Goal: Task Accomplishment & Management: Manage account settings

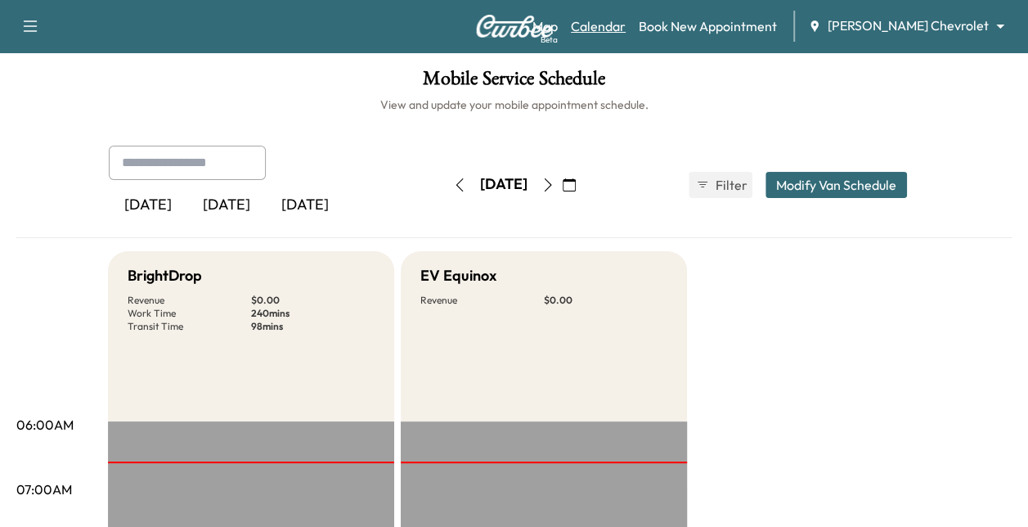
click at [626, 21] on link "Calendar" at bounding box center [598, 26] width 55 height 20
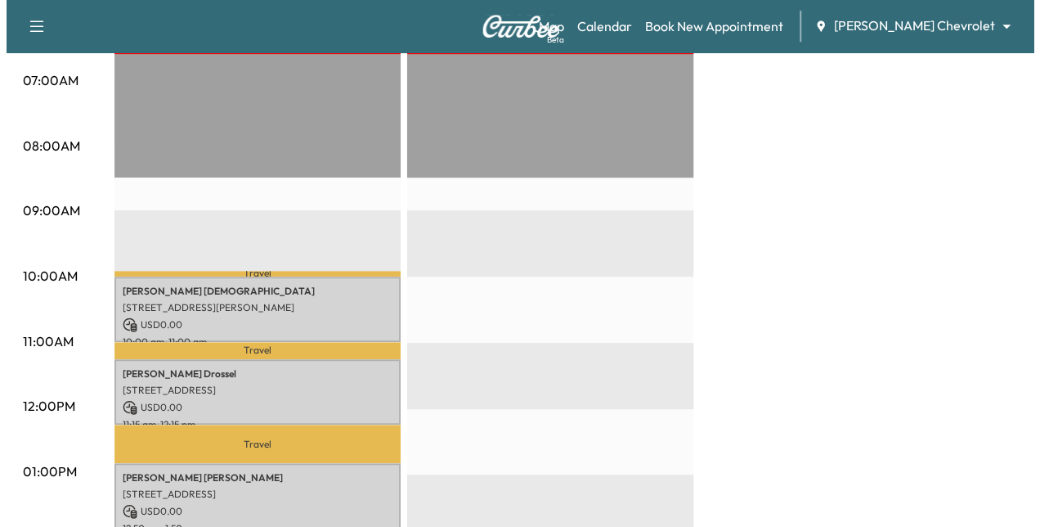
scroll to position [410, 0]
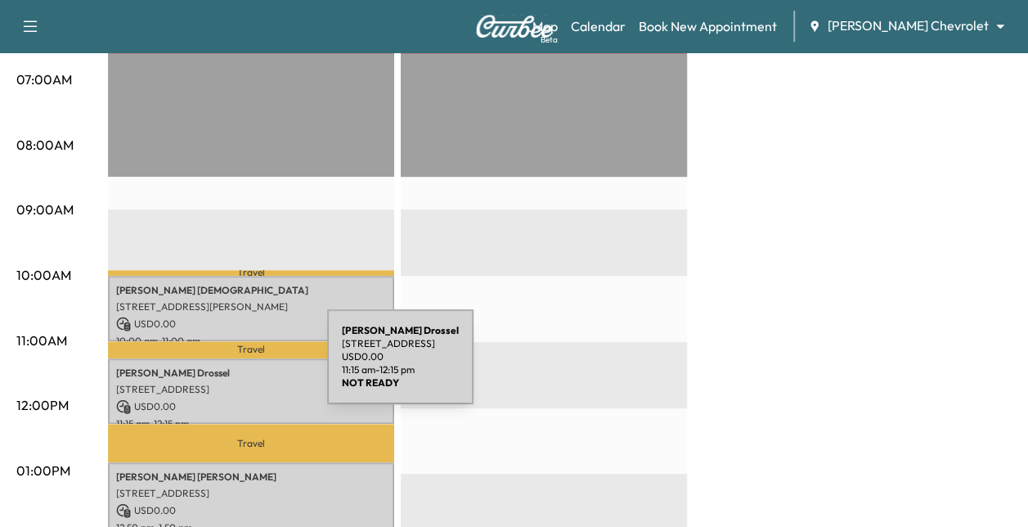
click at [204, 366] on p "[PERSON_NAME]" at bounding box center [251, 372] width 270 height 13
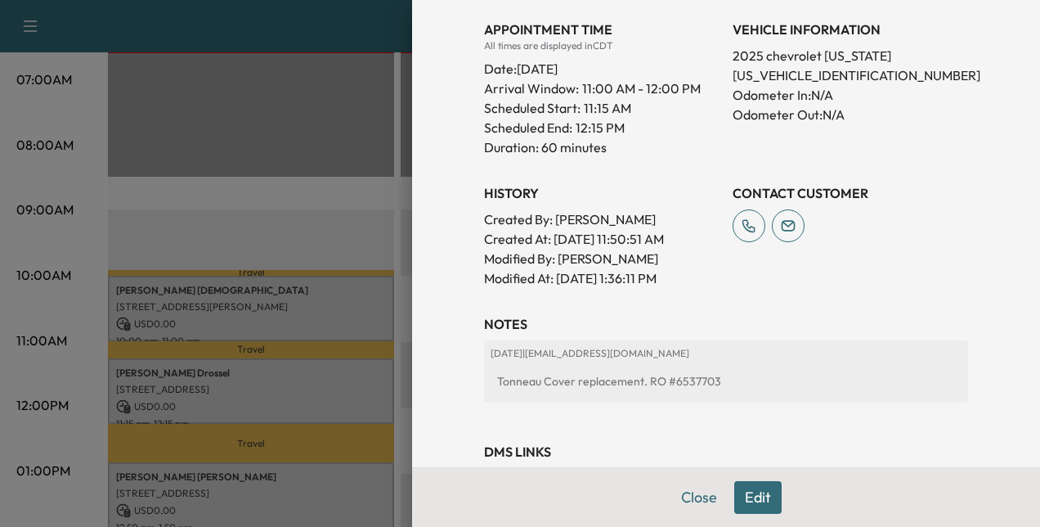
scroll to position [502, 0]
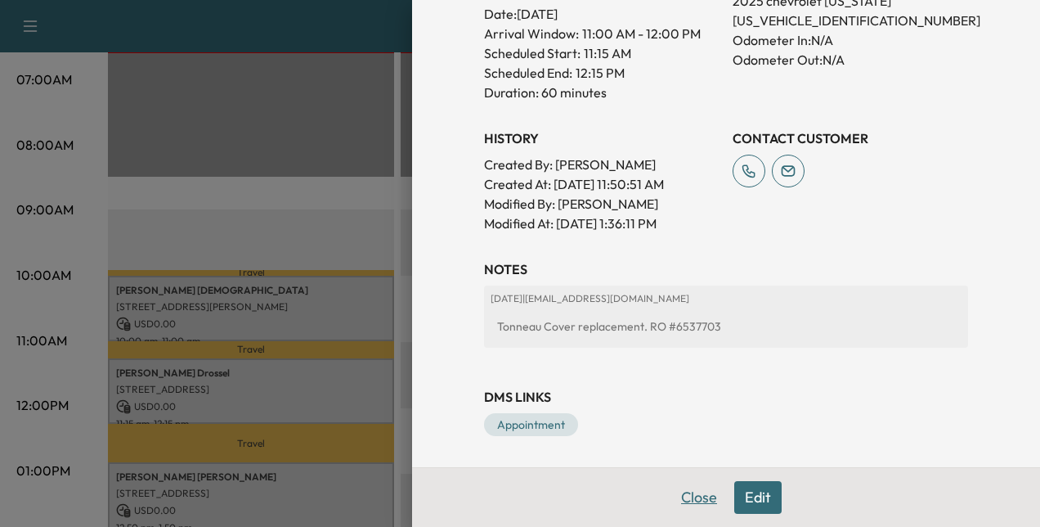
click at [676, 501] on button "Close" at bounding box center [699, 497] width 57 height 33
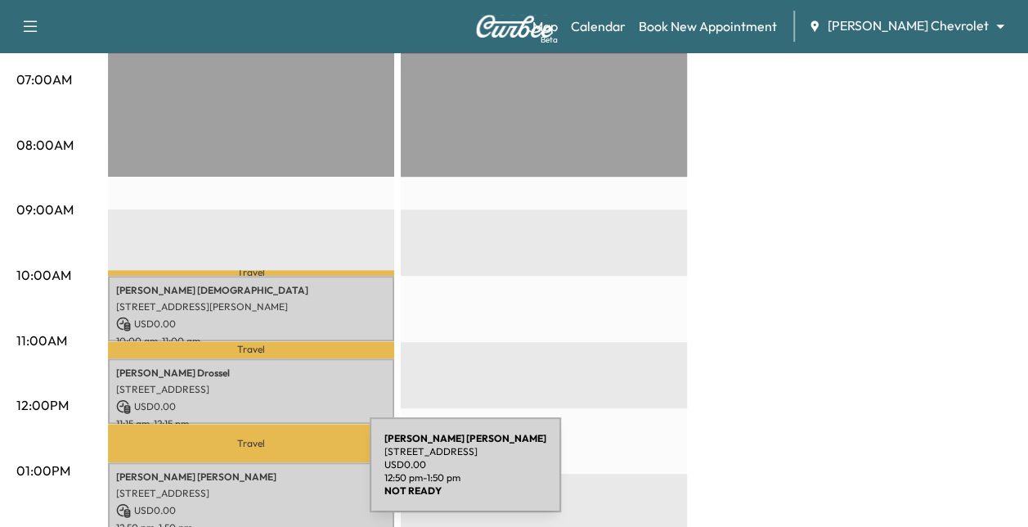
click at [247, 474] on p "[PERSON_NAME]" at bounding box center [251, 476] width 270 height 13
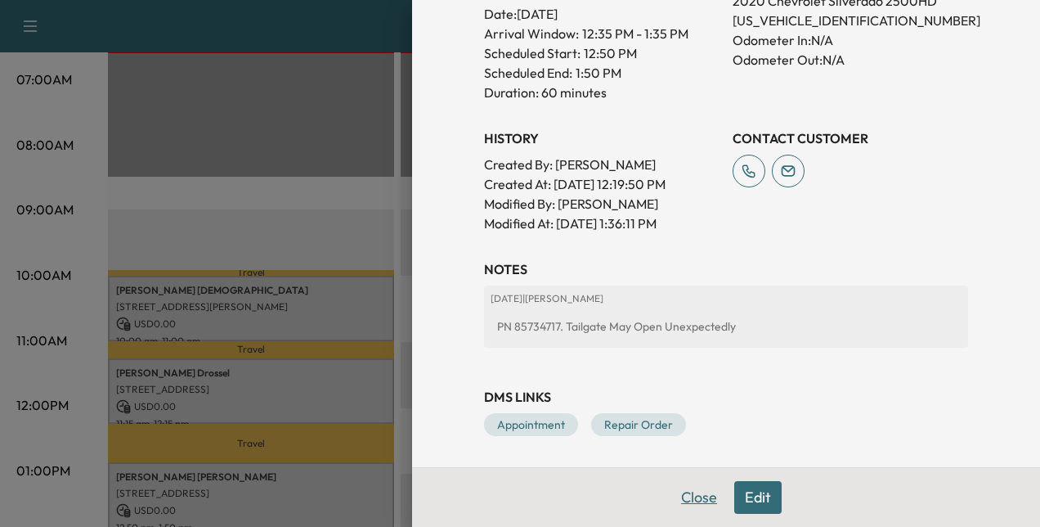
click at [679, 496] on button "Close" at bounding box center [699, 497] width 57 height 33
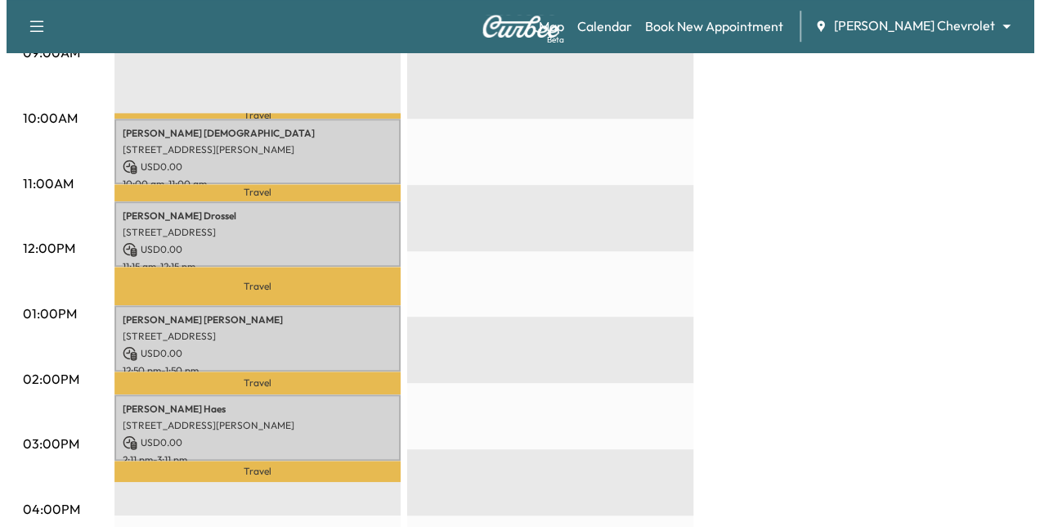
scroll to position [574, 0]
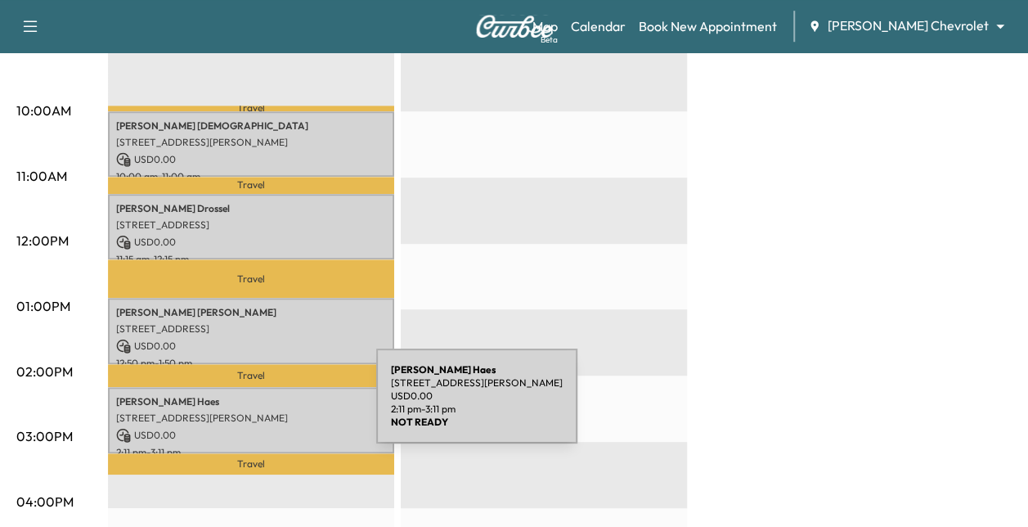
click at [254, 411] on p "[STREET_ADDRESS][PERSON_NAME]" at bounding box center [251, 417] width 270 height 13
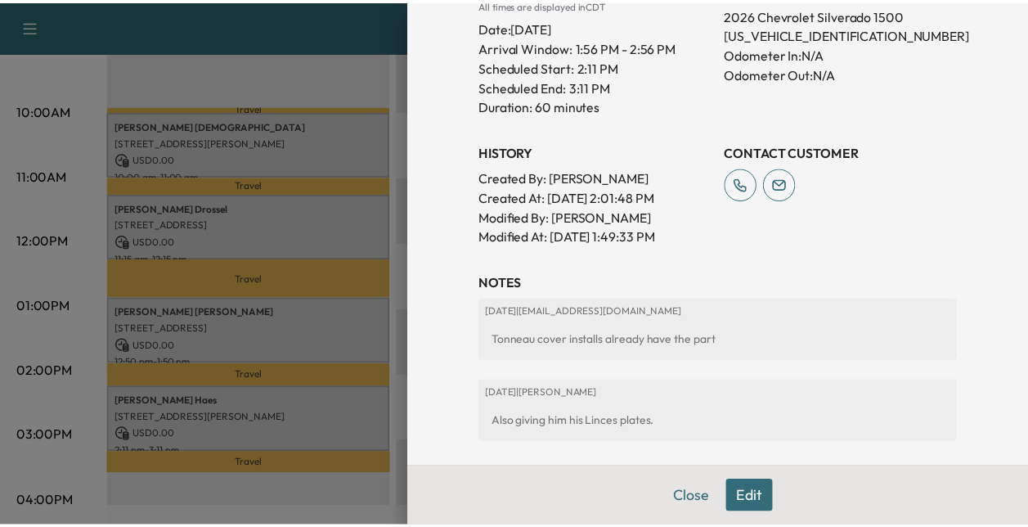
scroll to position [488, 0]
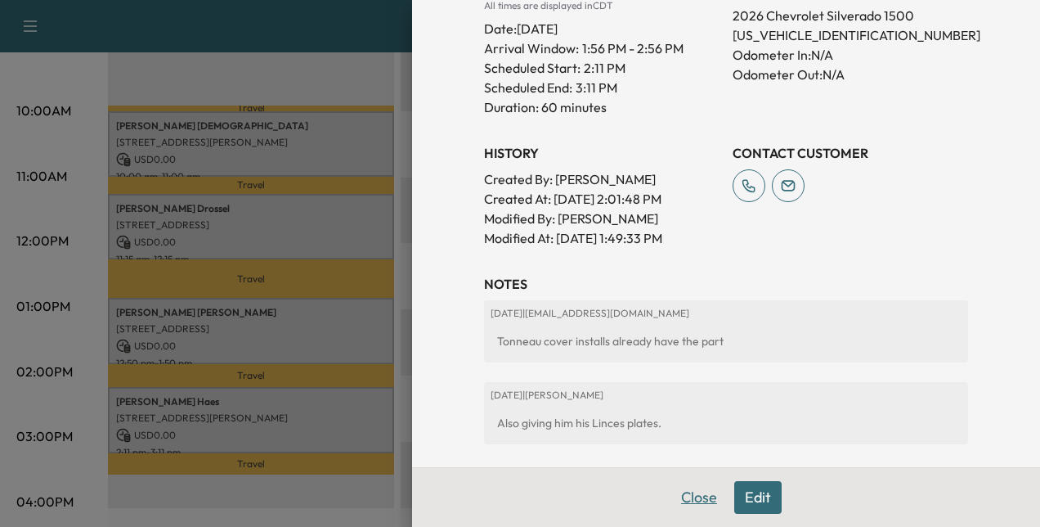
click at [692, 494] on button "Close" at bounding box center [699, 497] width 57 height 33
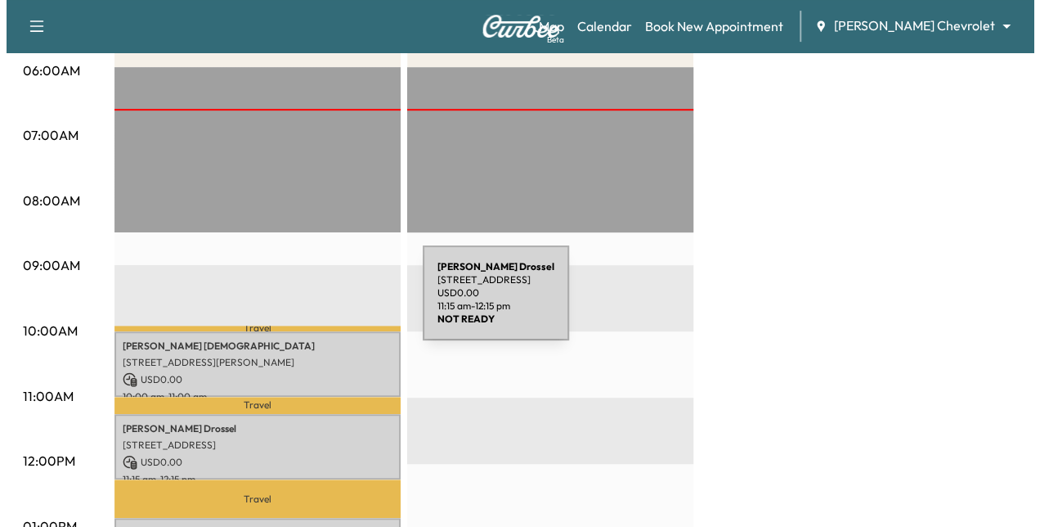
scroll to position [609, 0]
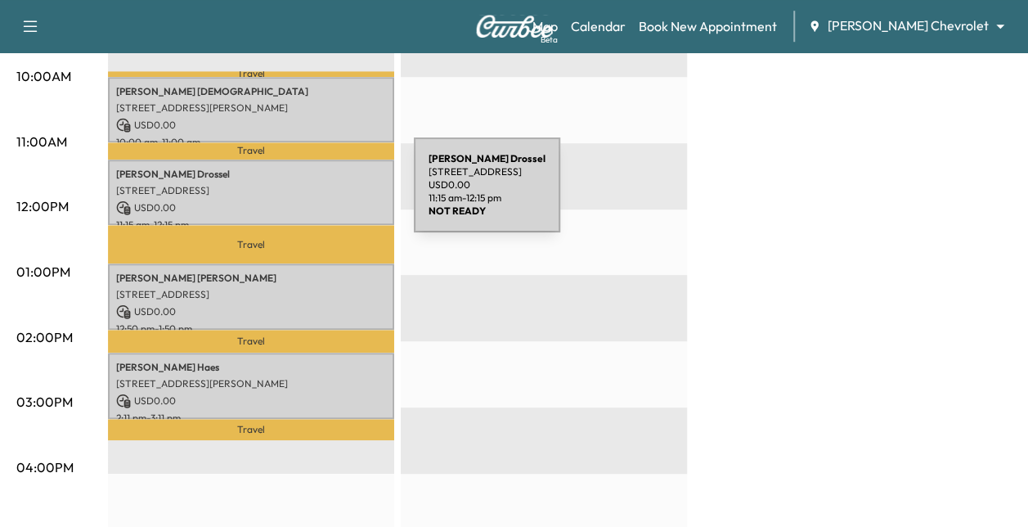
click at [291, 200] on p "USD 0.00" at bounding box center [251, 207] width 270 height 15
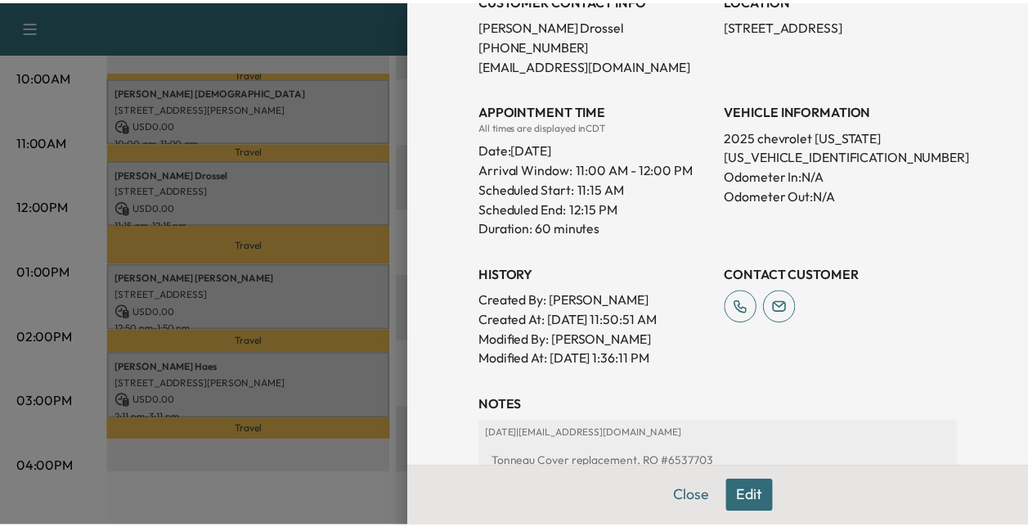
scroll to position [502, 0]
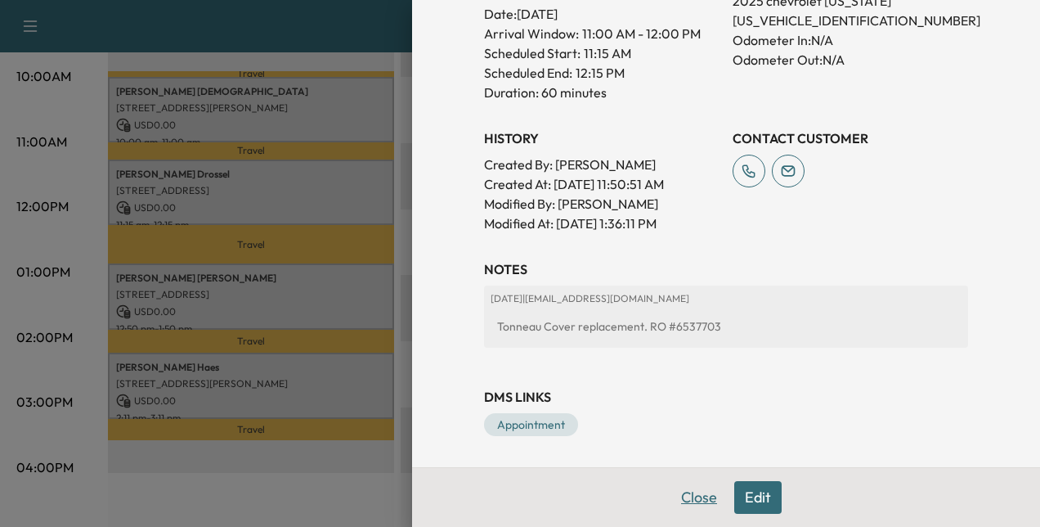
click at [683, 499] on button "Close" at bounding box center [699, 497] width 57 height 33
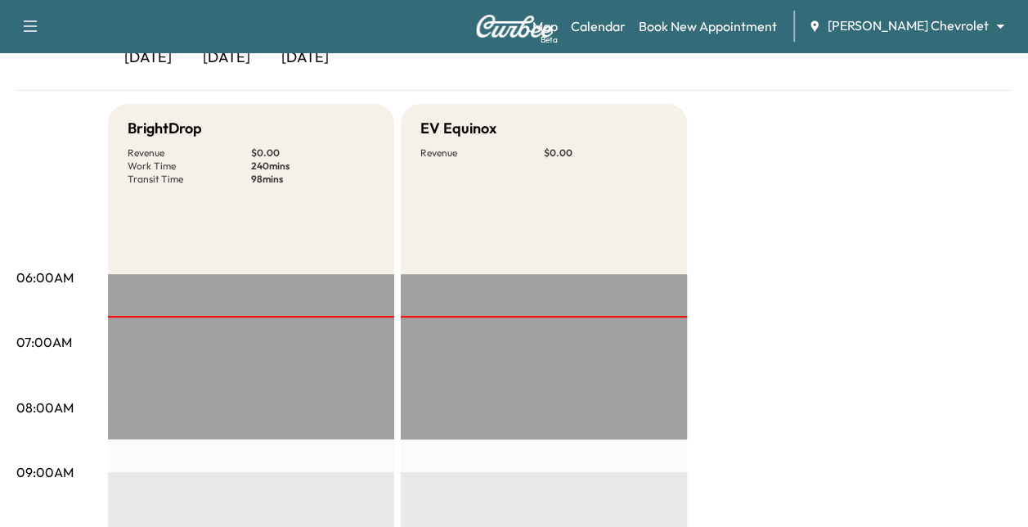
scroll to position [0, 0]
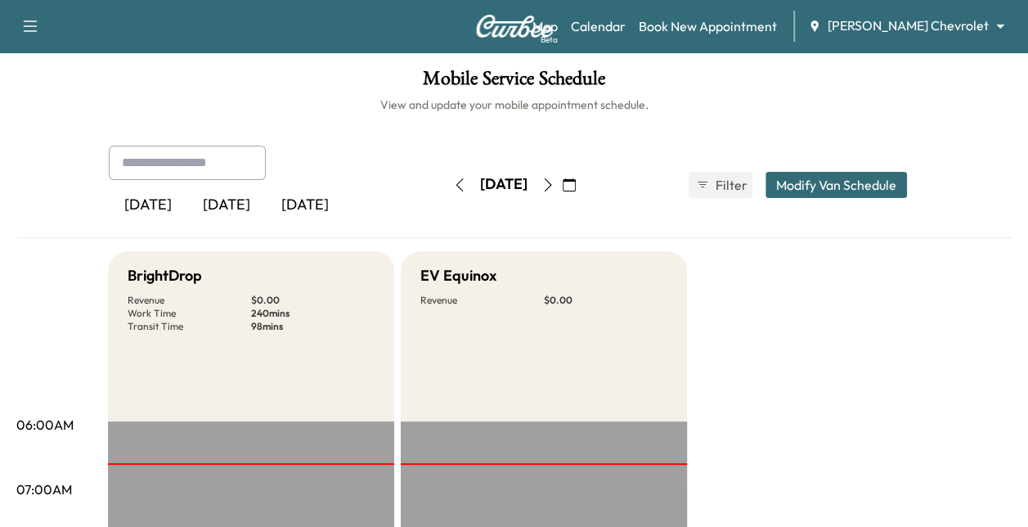
click at [562, 185] on button "button" at bounding box center [548, 185] width 28 height 26
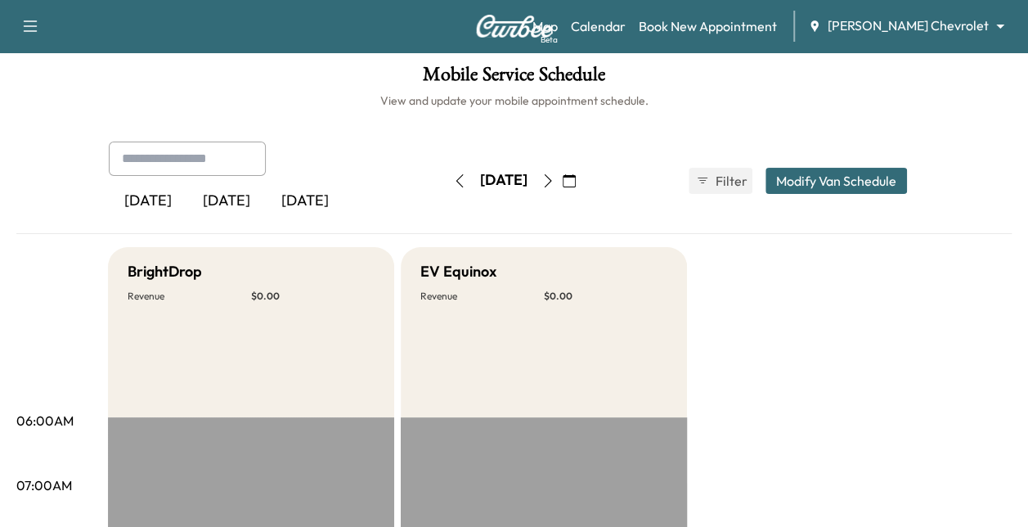
scroll to position [15, 0]
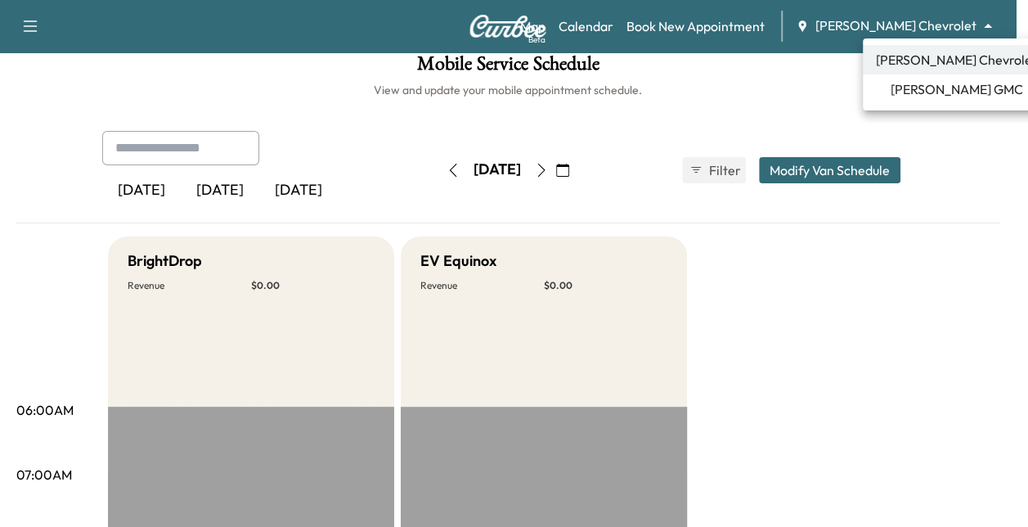
click at [942, 32] on body "Support Log Out Map Beta Calendar Book New Appointment [PERSON_NAME] Chevrolet …" at bounding box center [514, 248] width 1028 height 527
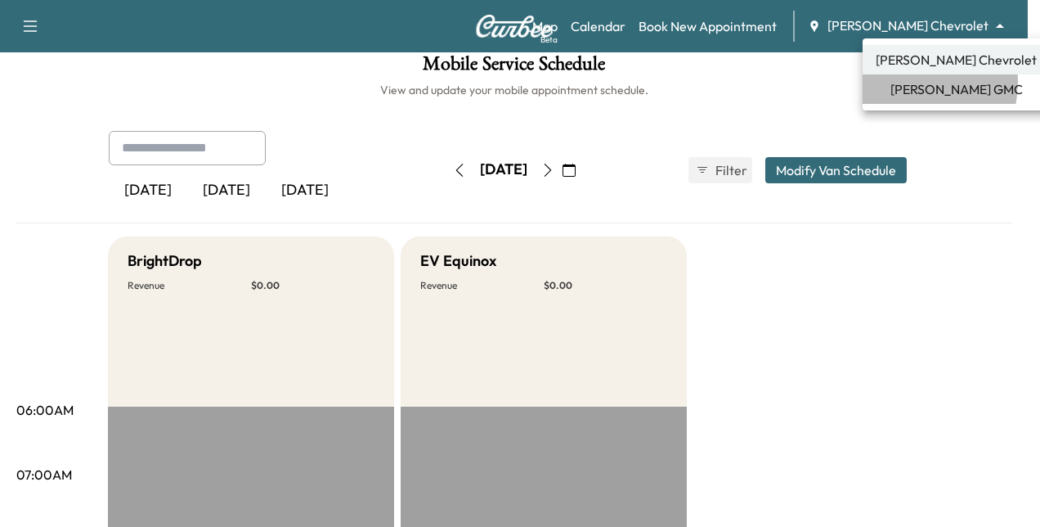
click at [901, 82] on li "[PERSON_NAME] GMC" at bounding box center [956, 88] width 187 height 29
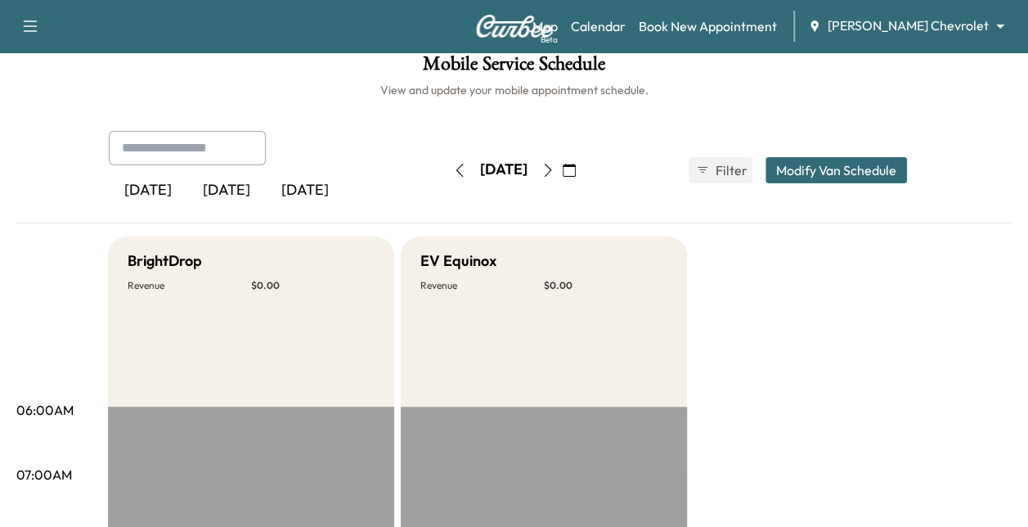
scroll to position [0, 0]
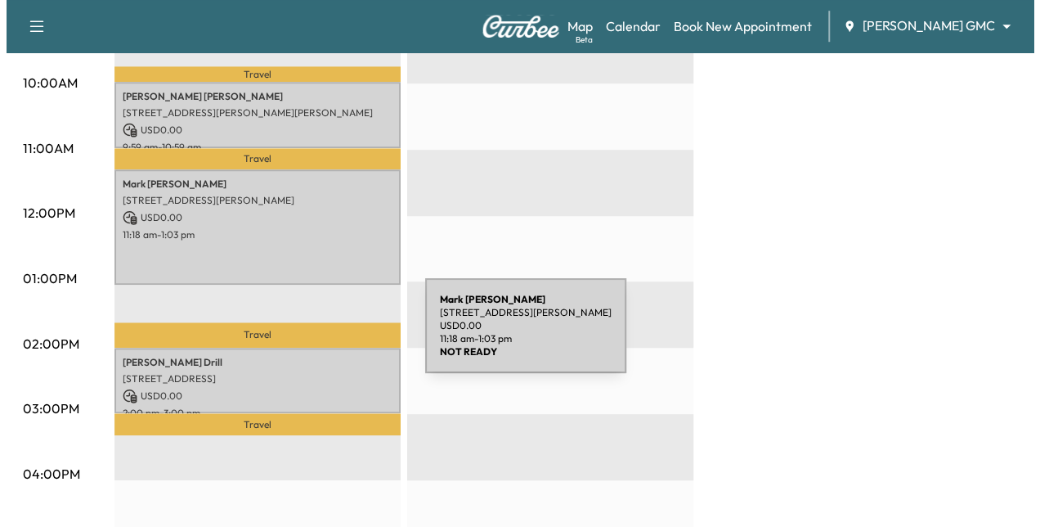
scroll to position [515, 0]
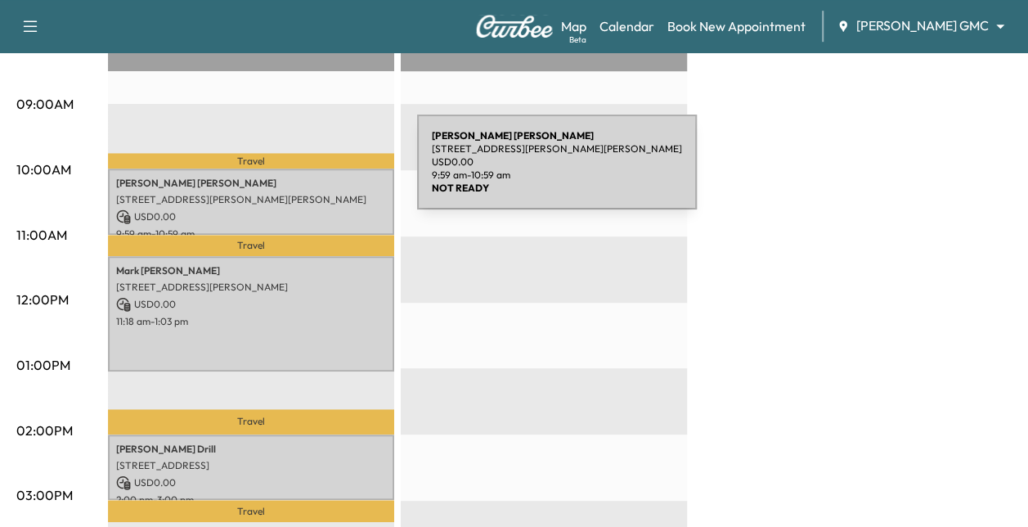
click at [295, 172] on div "[PERSON_NAME] [STREET_ADDRESS][PERSON_NAME][PERSON_NAME] USD 0.00 9:59 am - 10:…" at bounding box center [251, 202] width 286 height 66
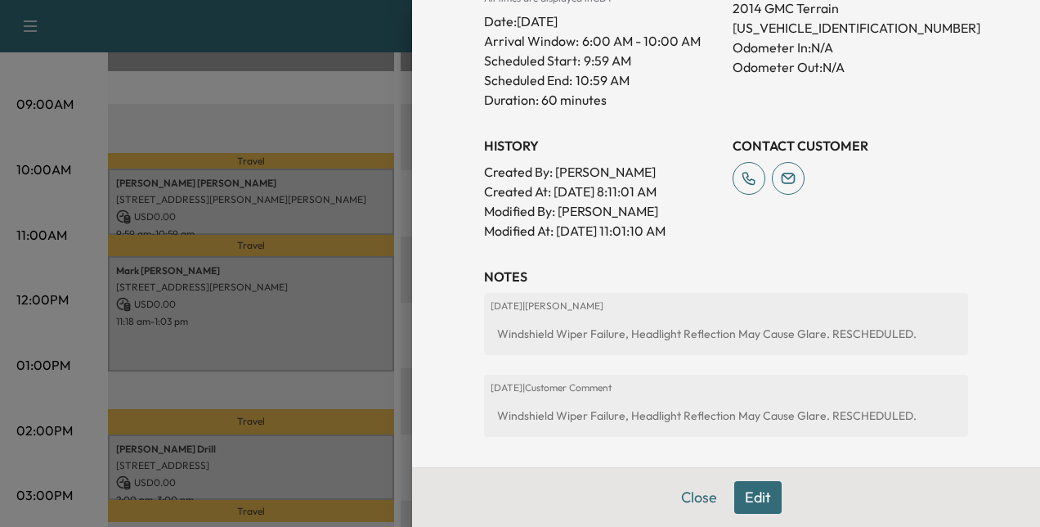
scroll to position [496, 0]
click at [685, 492] on button "Close" at bounding box center [699, 497] width 57 height 33
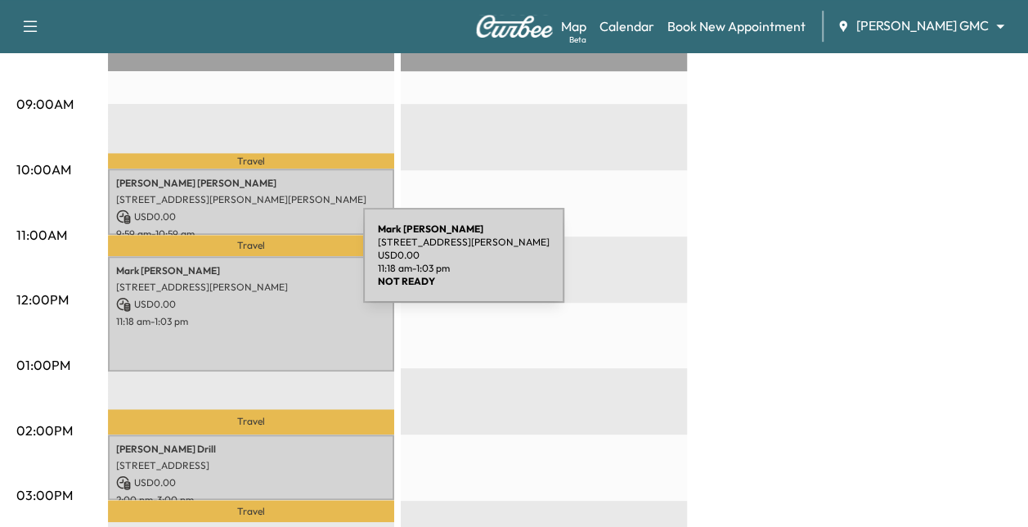
click at [240, 265] on p "[PERSON_NAME]" at bounding box center [251, 270] width 270 height 13
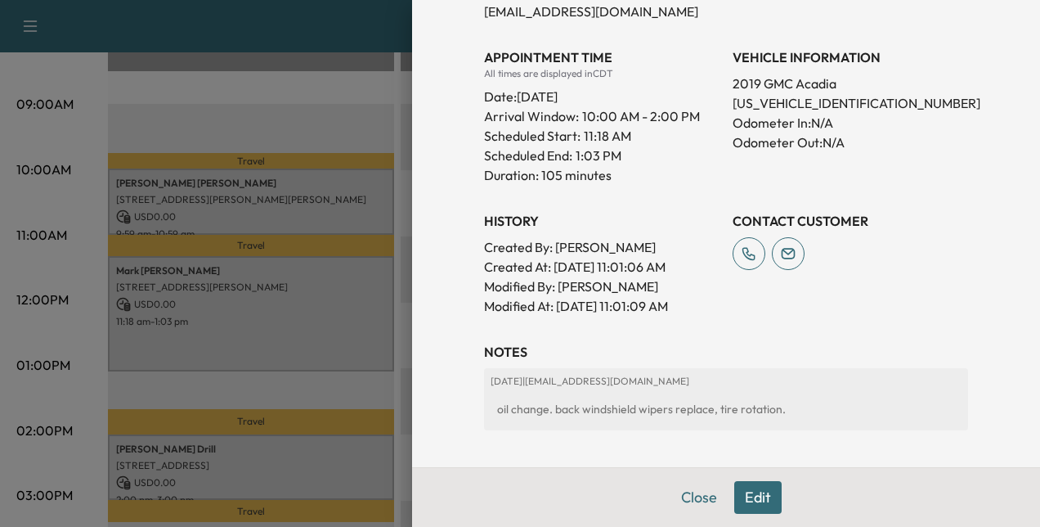
scroll to position [542, 0]
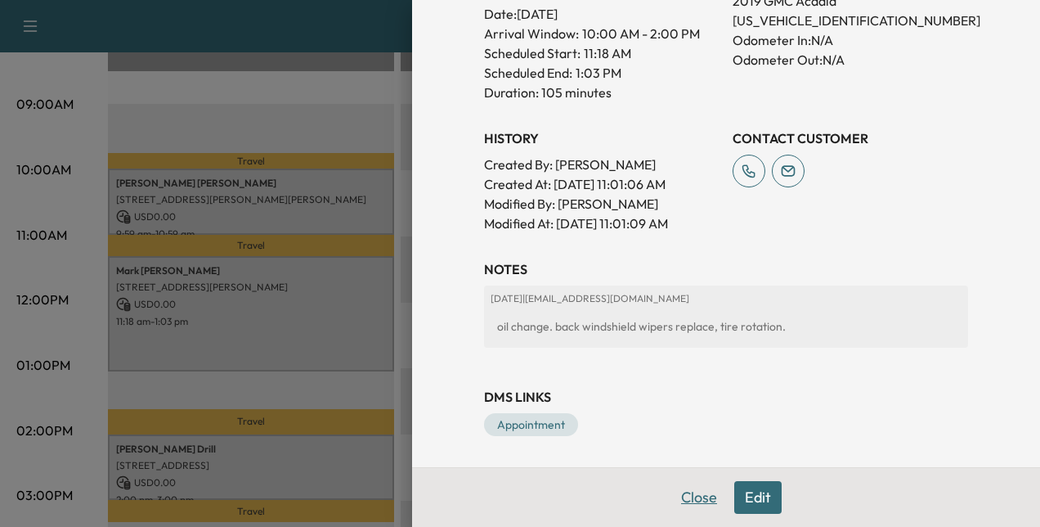
click at [681, 501] on button "Close" at bounding box center [699, 497] width 57 height 33
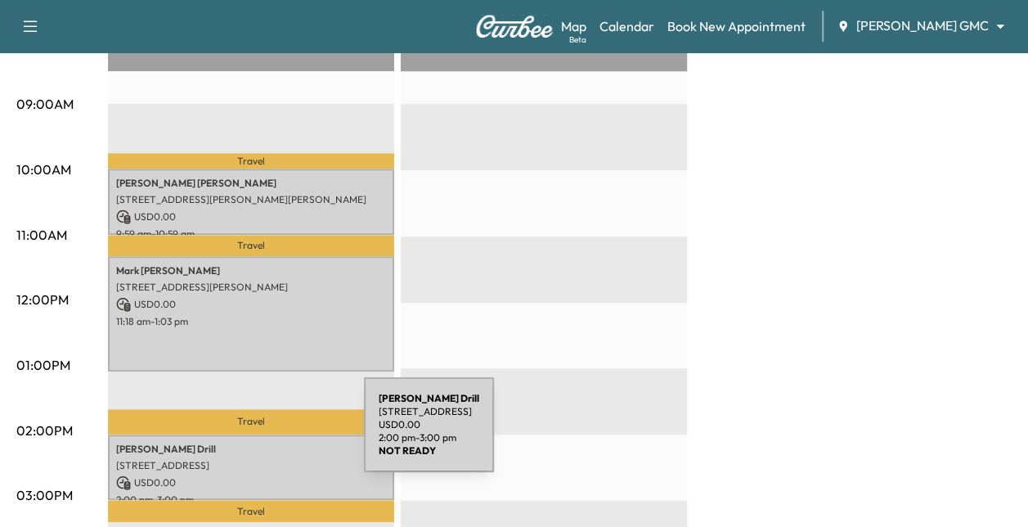
click at [241, 443] on p "[PERSON_NAME]" at bounding box center [251, 449] width 270 height 13
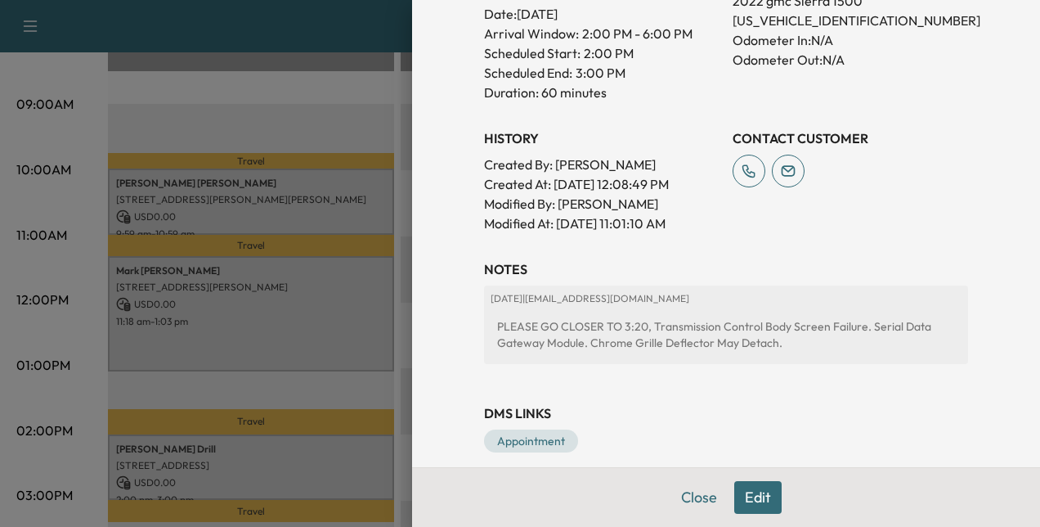
scroll to position [504, 0]
click at [739, 488] on button "Edit" at bounding box center [758, 497] width 47 height 33
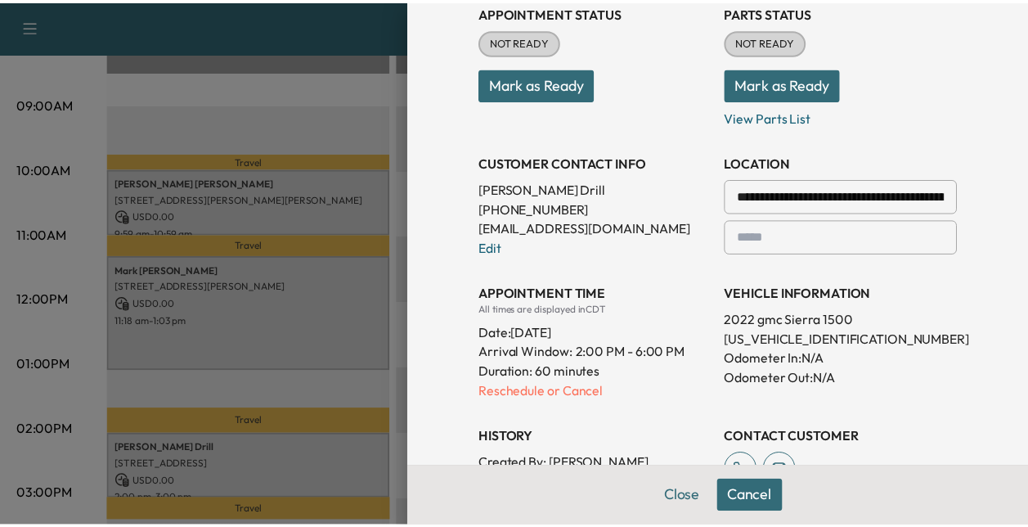
scroll to position [0, 0]
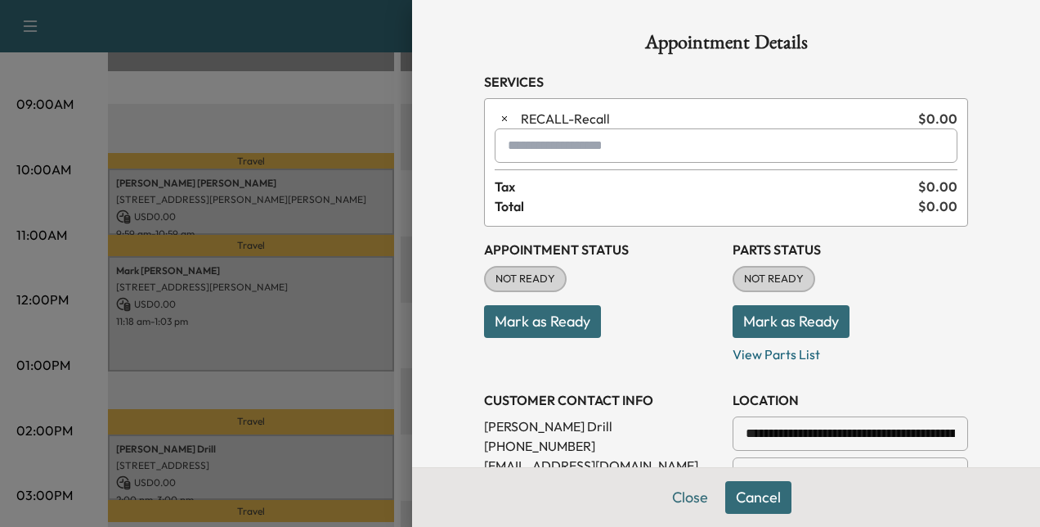
click at [594, 141] on input "text" at bounding box center [726, 145] width 463 height 34
type input "*"
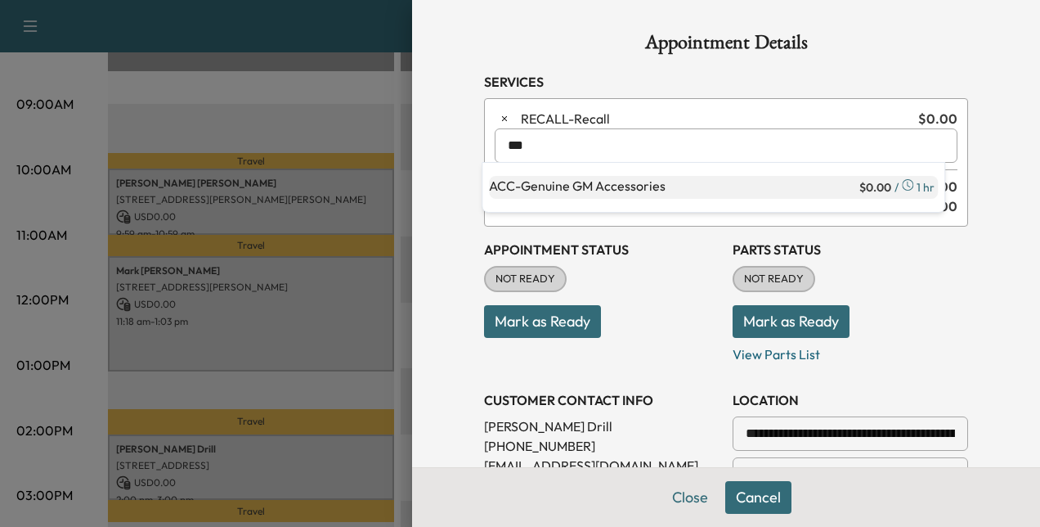
click at [573, 191] on p "ACC - Genuine GM Accessories" at bounding box center [672, 187] width 367 height 23
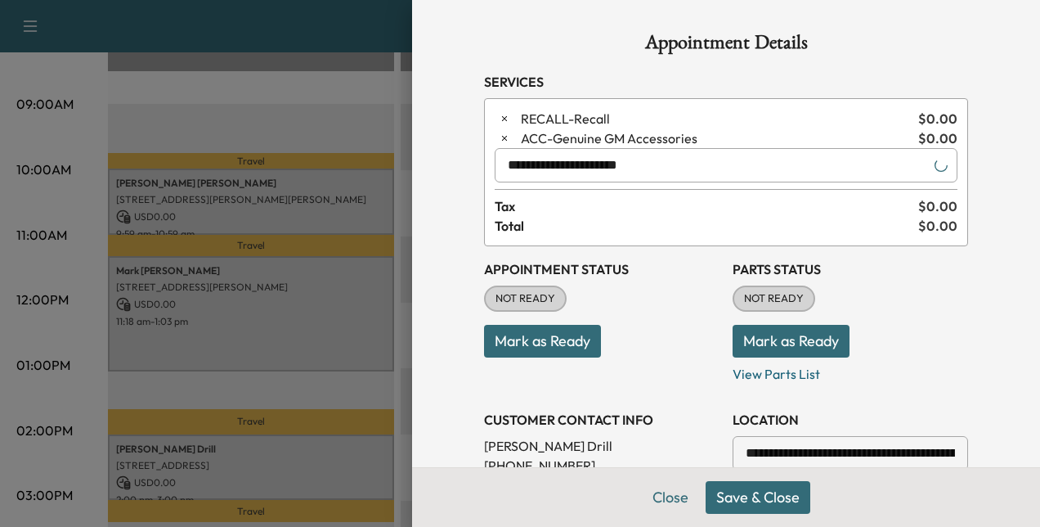
type input "**********"
click at [735, 512] on button "Save & Close" at bounding box center [758, 497] width 105 height 33
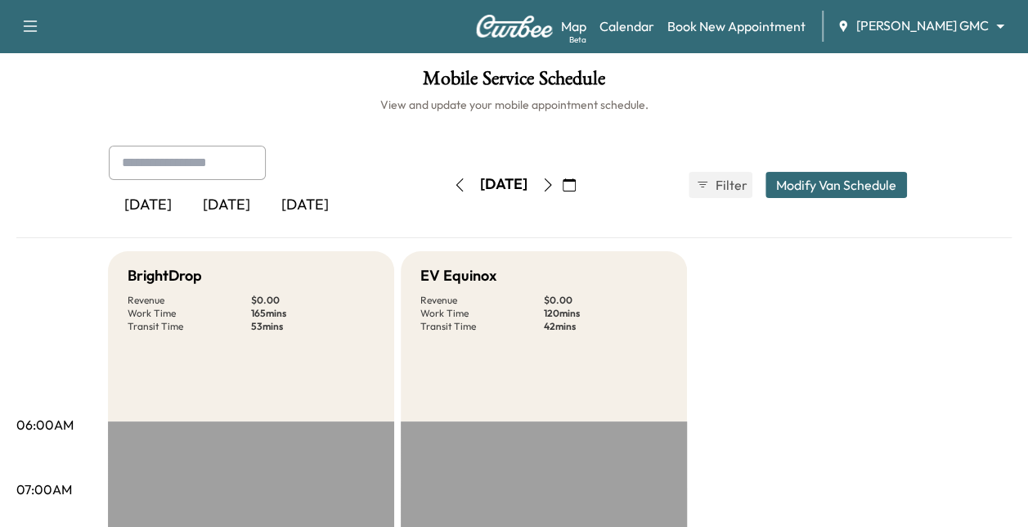
click at [576, 183] on icon "button" at bounding box center [569, 184] width 13 height 13
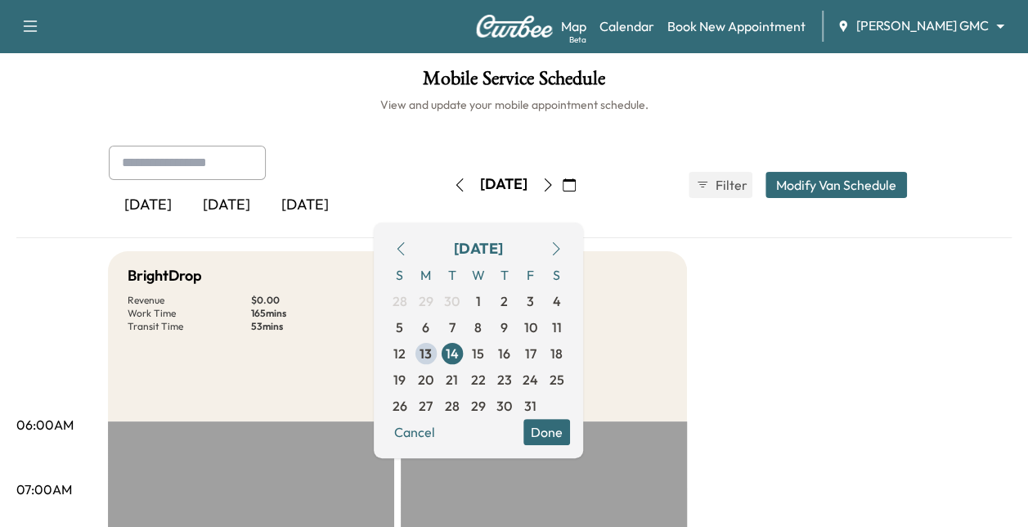
click at [796, 191] on button "Modify Van Schedule" at bounding box center [837, 185] width 142 height 26
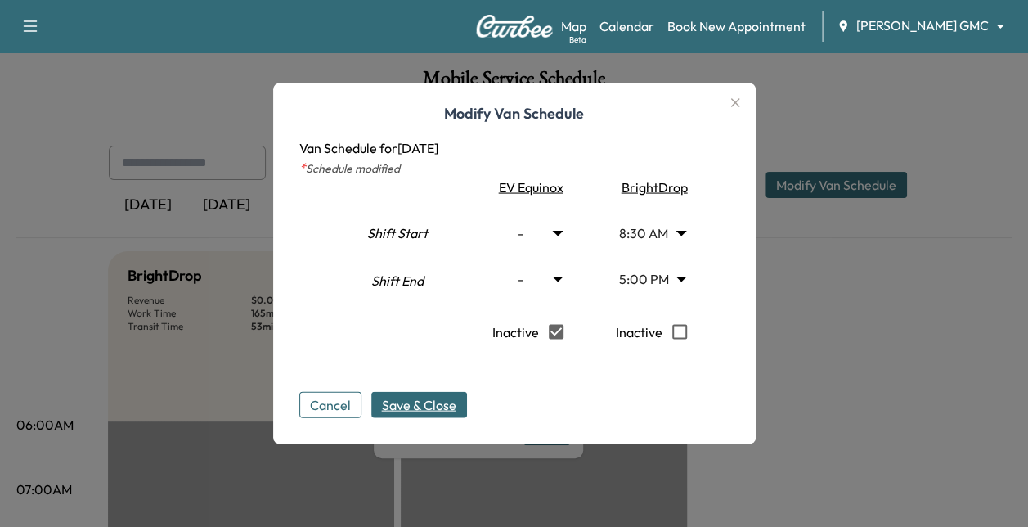
click at [409, 406] on span "Save & Close" at bounding box center [419, 405] width 74 height 20
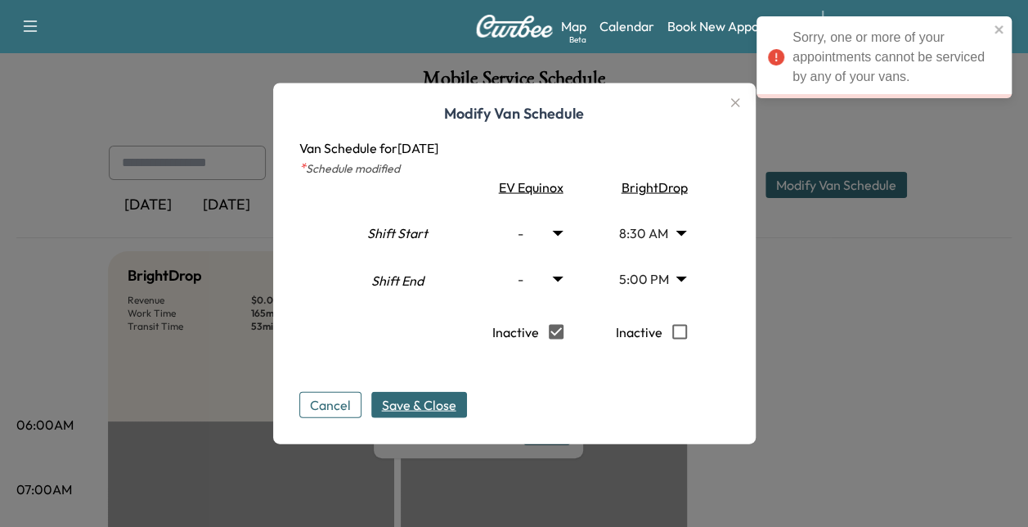
click at [738, 103] on icon "button" at bounding box center [736, 103] width 20 height 20
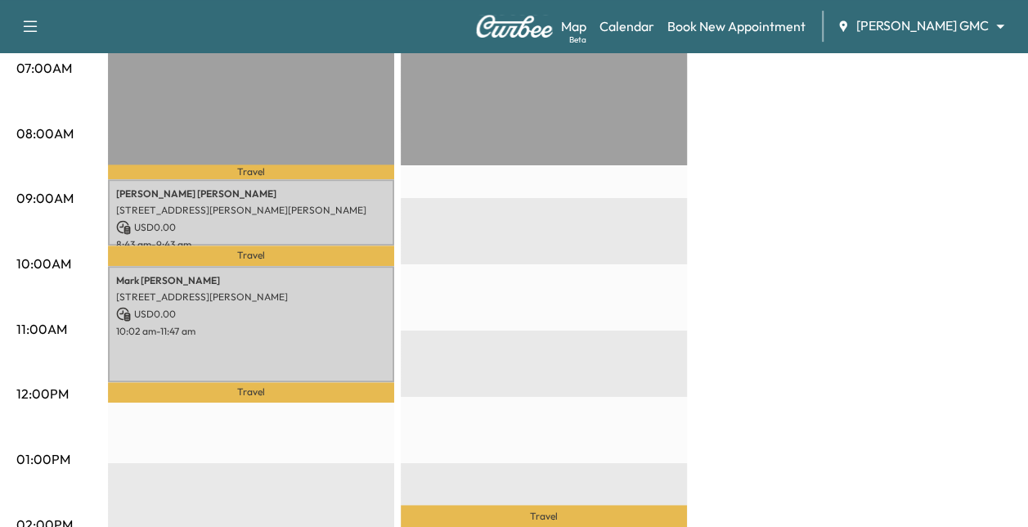
scroll to position [420, 0]
click at [744, 204] on div "BrightDrop Revenue $ 0.00 Work Time 165 mins Transit Time 53 mins Travel [PERSO…" at bounding box center [560, 444] width 904 height 1227
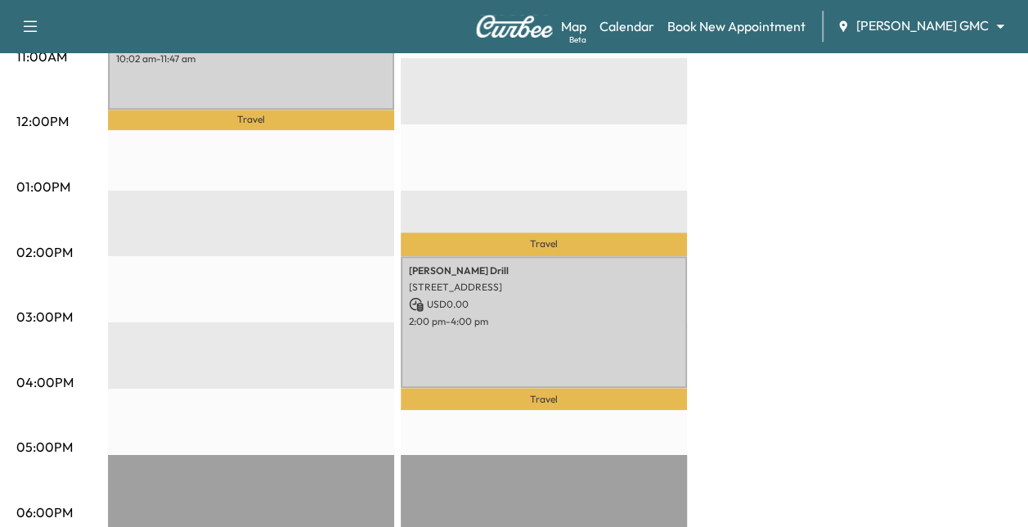
scroll to position [694, 0]
